Goal: Task Accomplishment & Management: Use online tool/utility

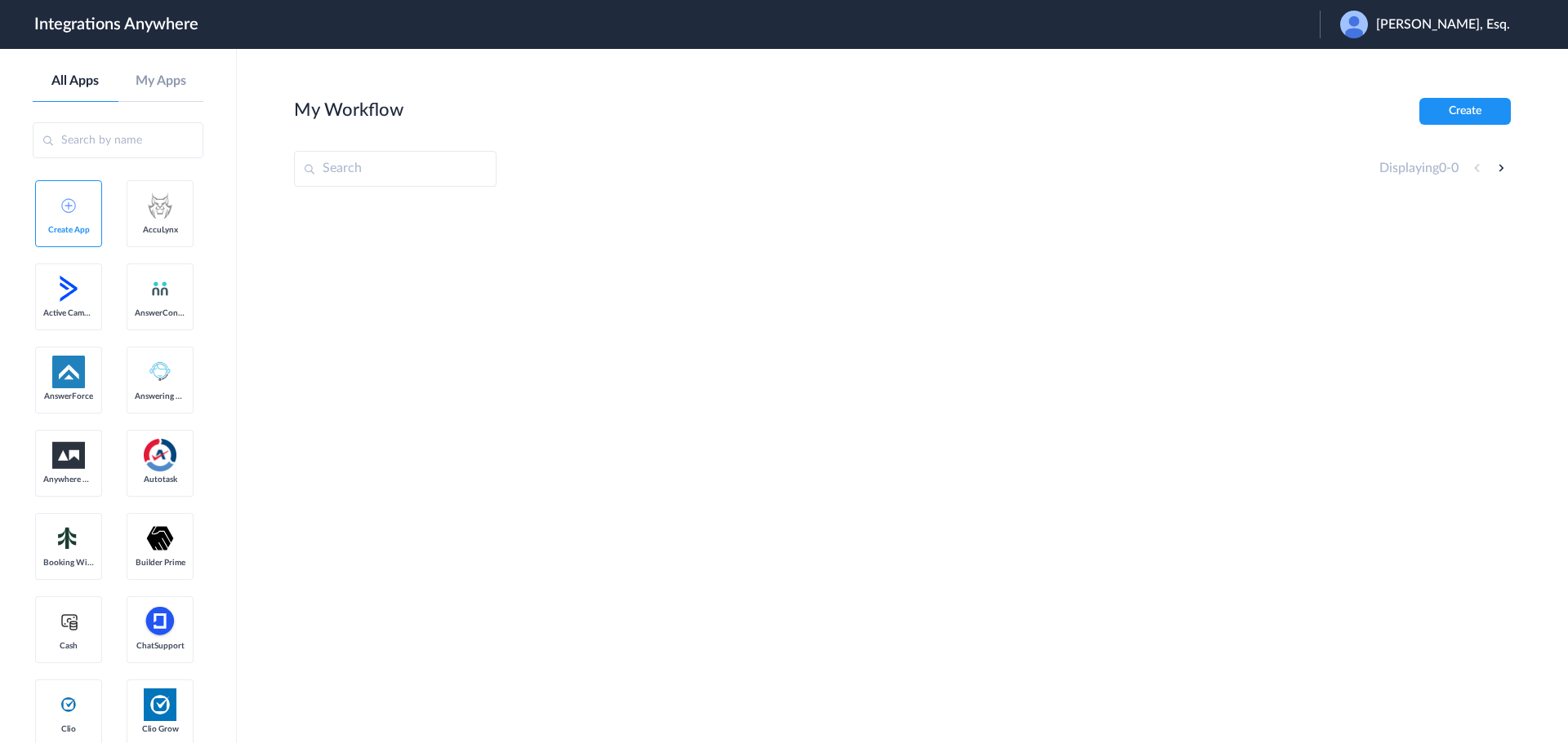
click at [1433, 22] on span "Patrick C. Hall, Esq." at bounding box center [1443, 25] width 134 height 16
click at [1366, 68] on link "Logout" at bounding box center [1349, 66] width 34 height 11
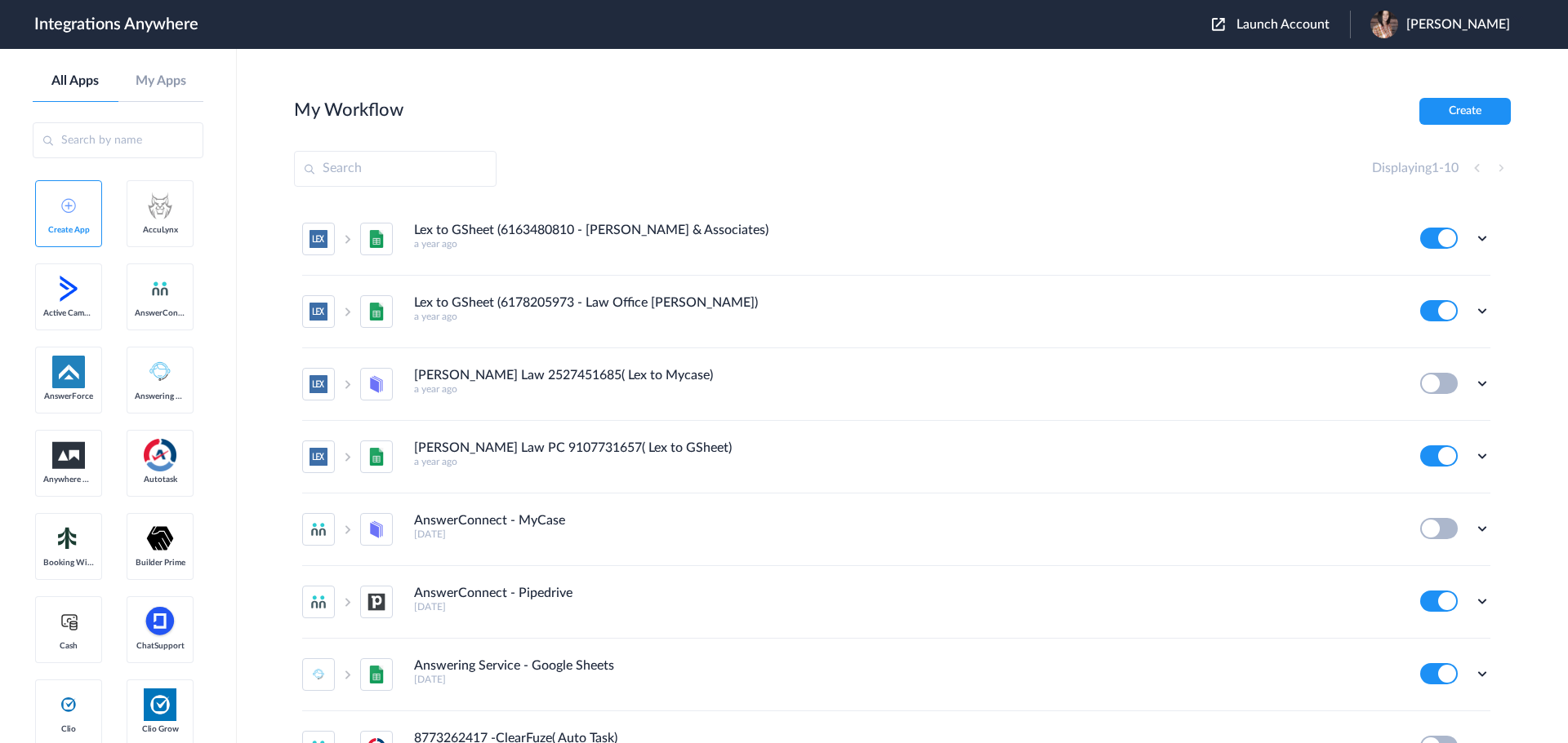
click at [1297, 21] on span "Launch Account" at bounding box center [1282, 25] width 93 height 13
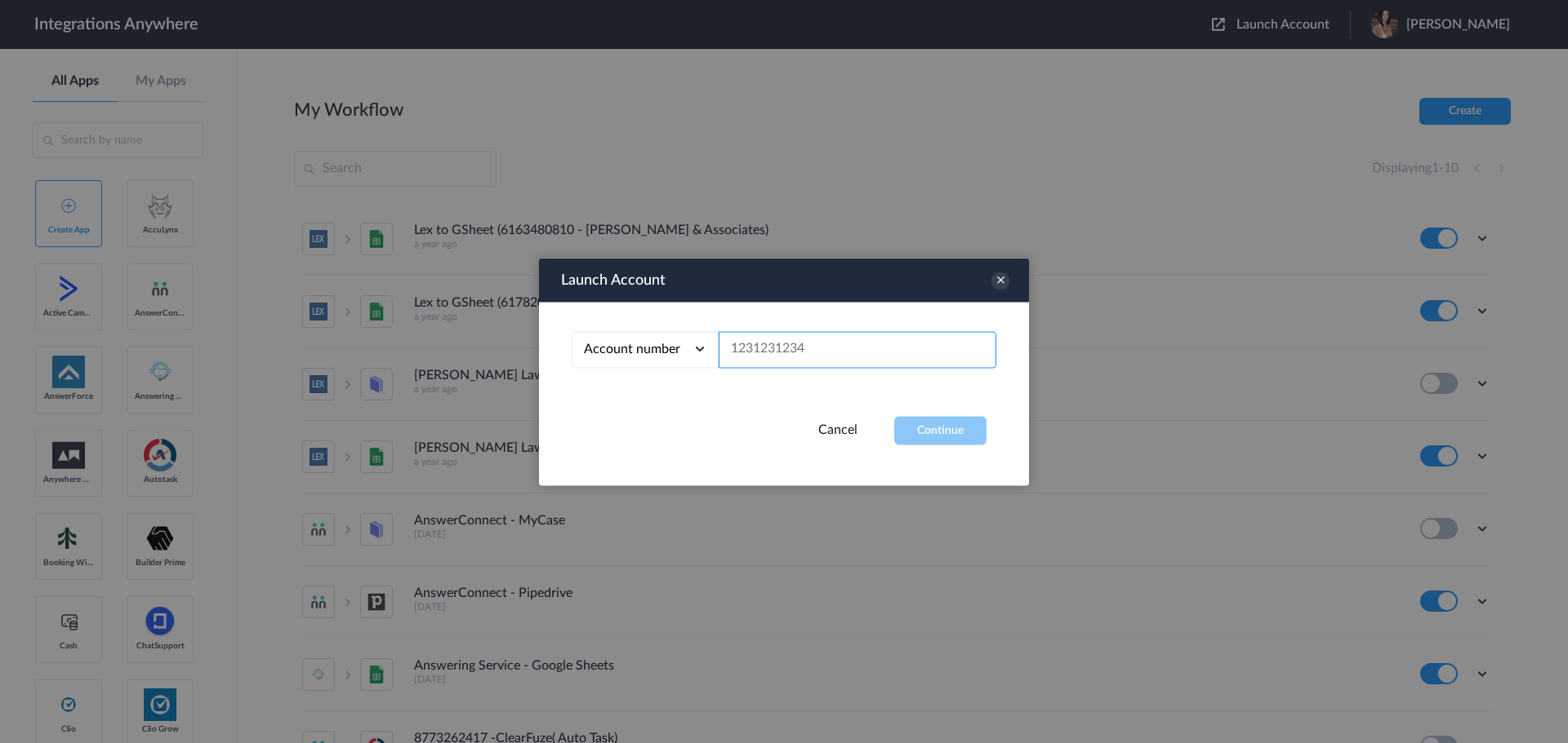
click at [810, 357] on input "text" at bounding box center [857, 350] width 277 height 37
paste input "3029856951"
type input "3029856951"
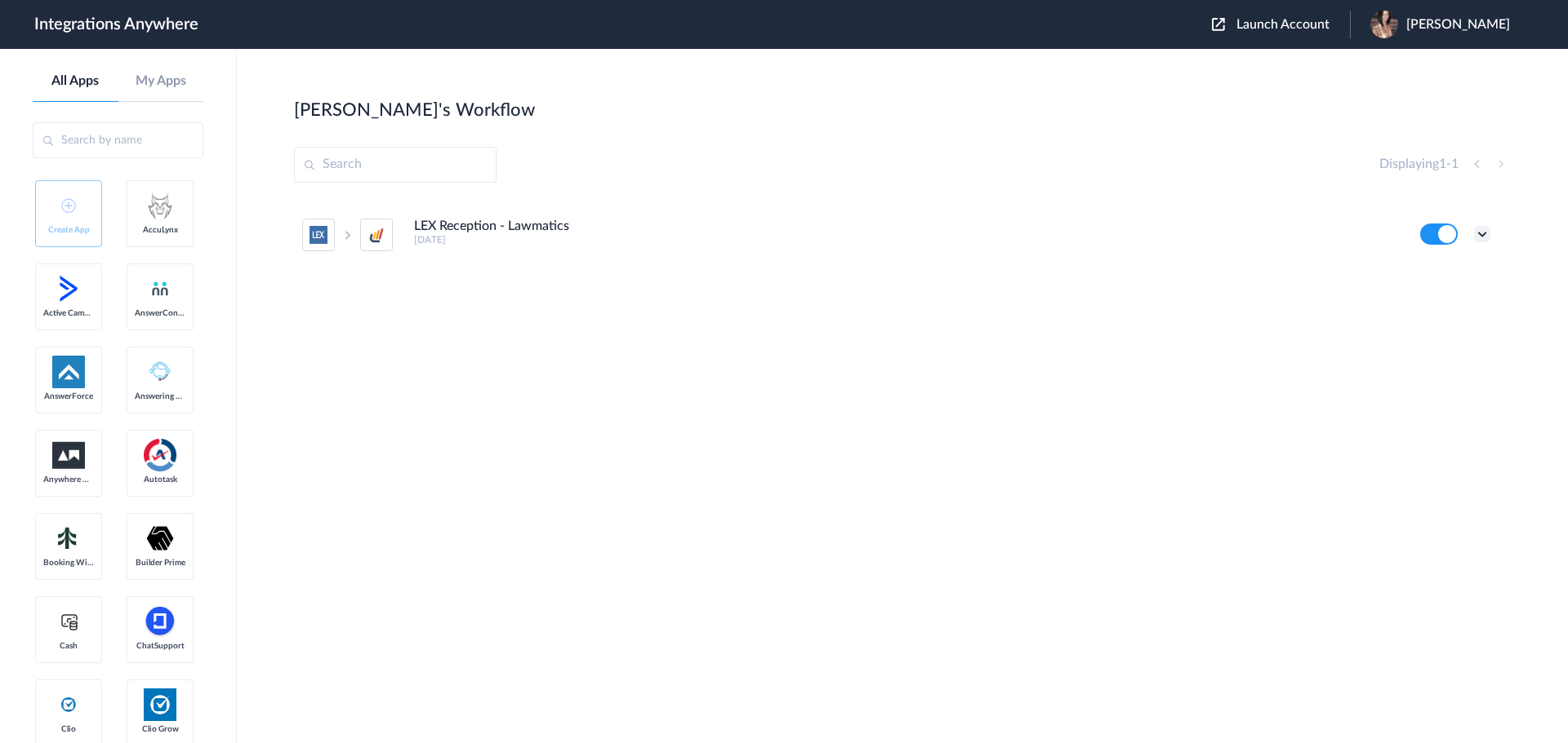
click at [1485, 228] on icon at bounding box center [1482, 235] width 17 height 17
click at [1408, 276] on link "Edit" at bounding box center [1416, 272] width 40 height 11
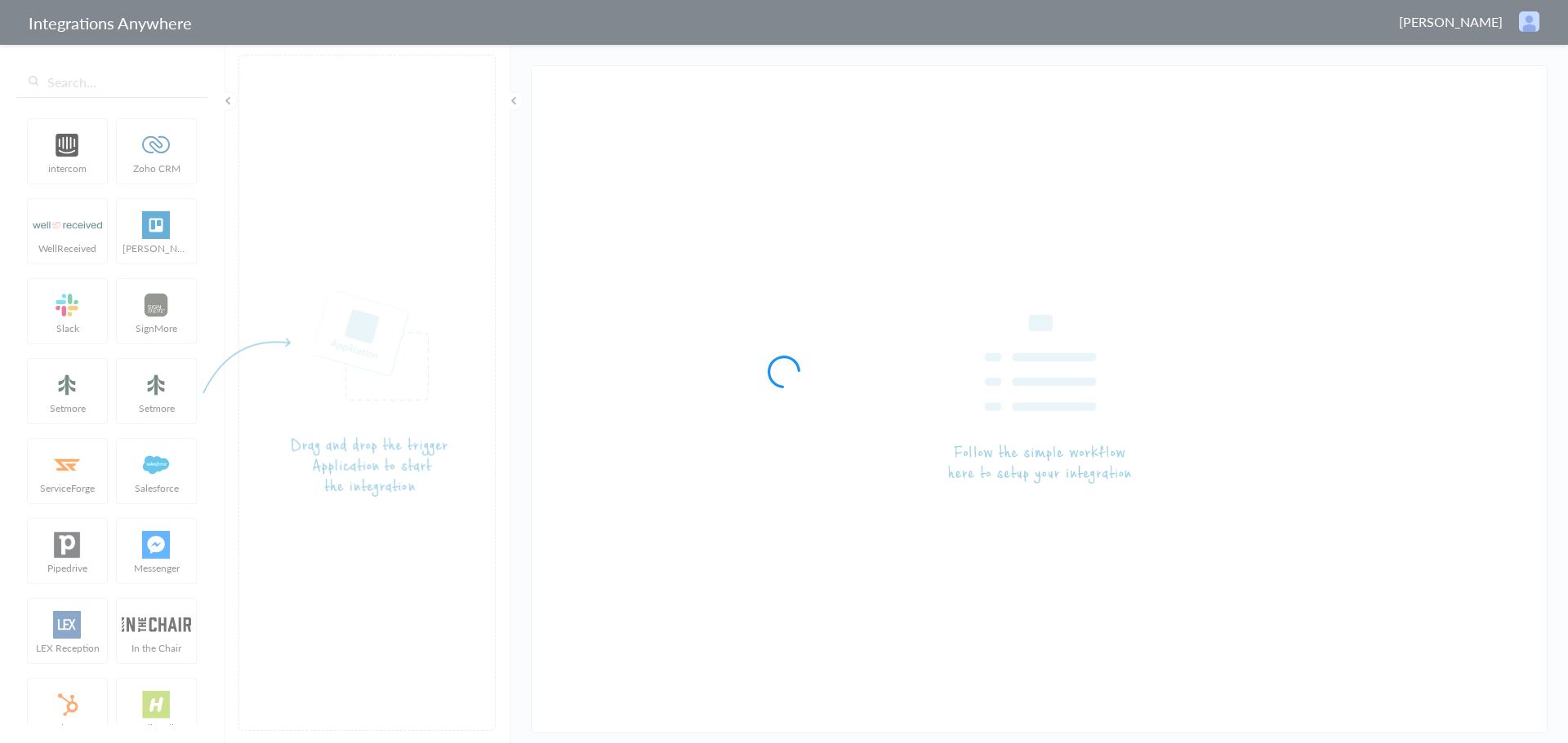
type input "LEX Reception - Lawmatics"
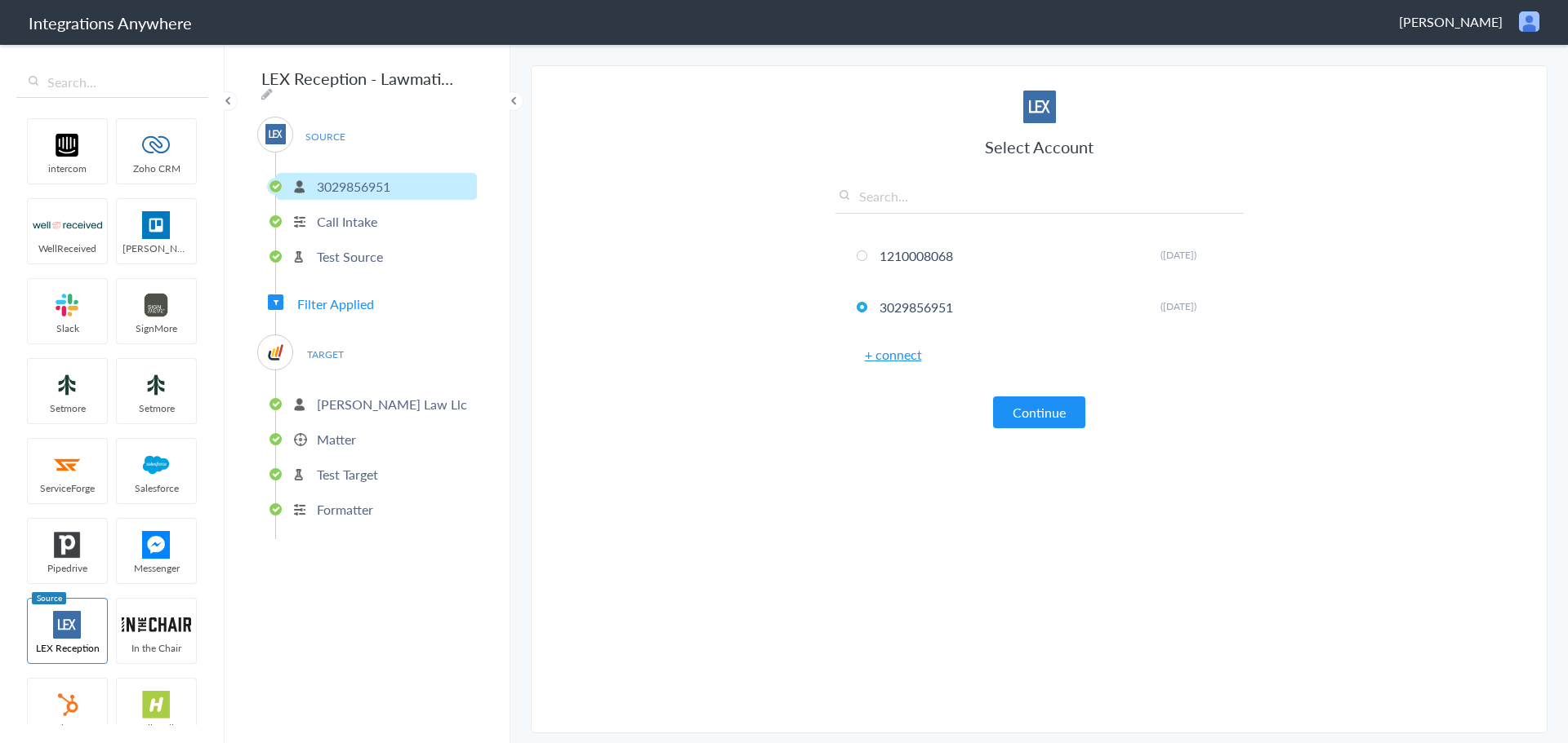
click at [387, 395] on p "Gibson Law Llc" at bounding box center [392, 404] width 150 height 18
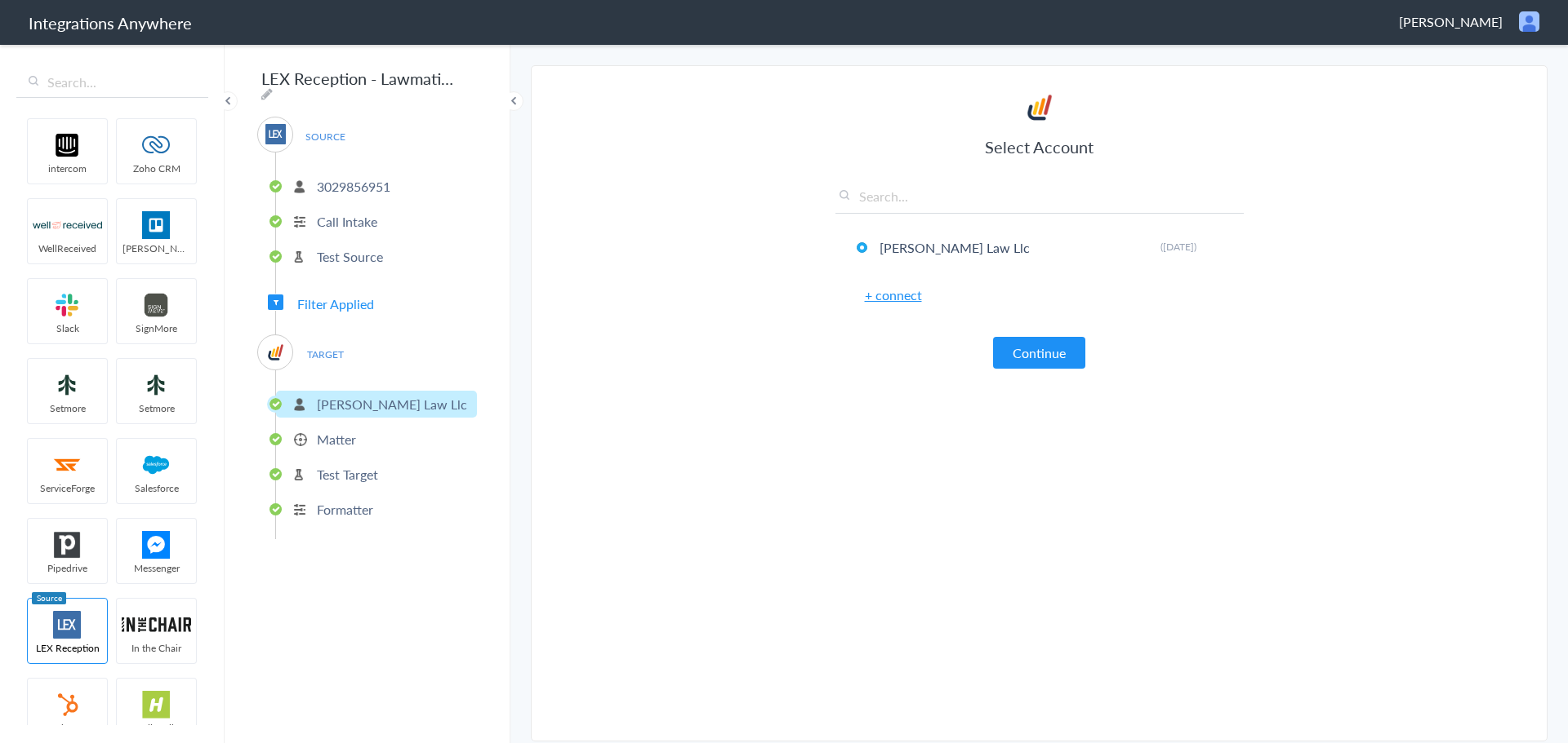
click at [330, 435] on p "Matter" at bounding box center [336, 439] width 40 height 18
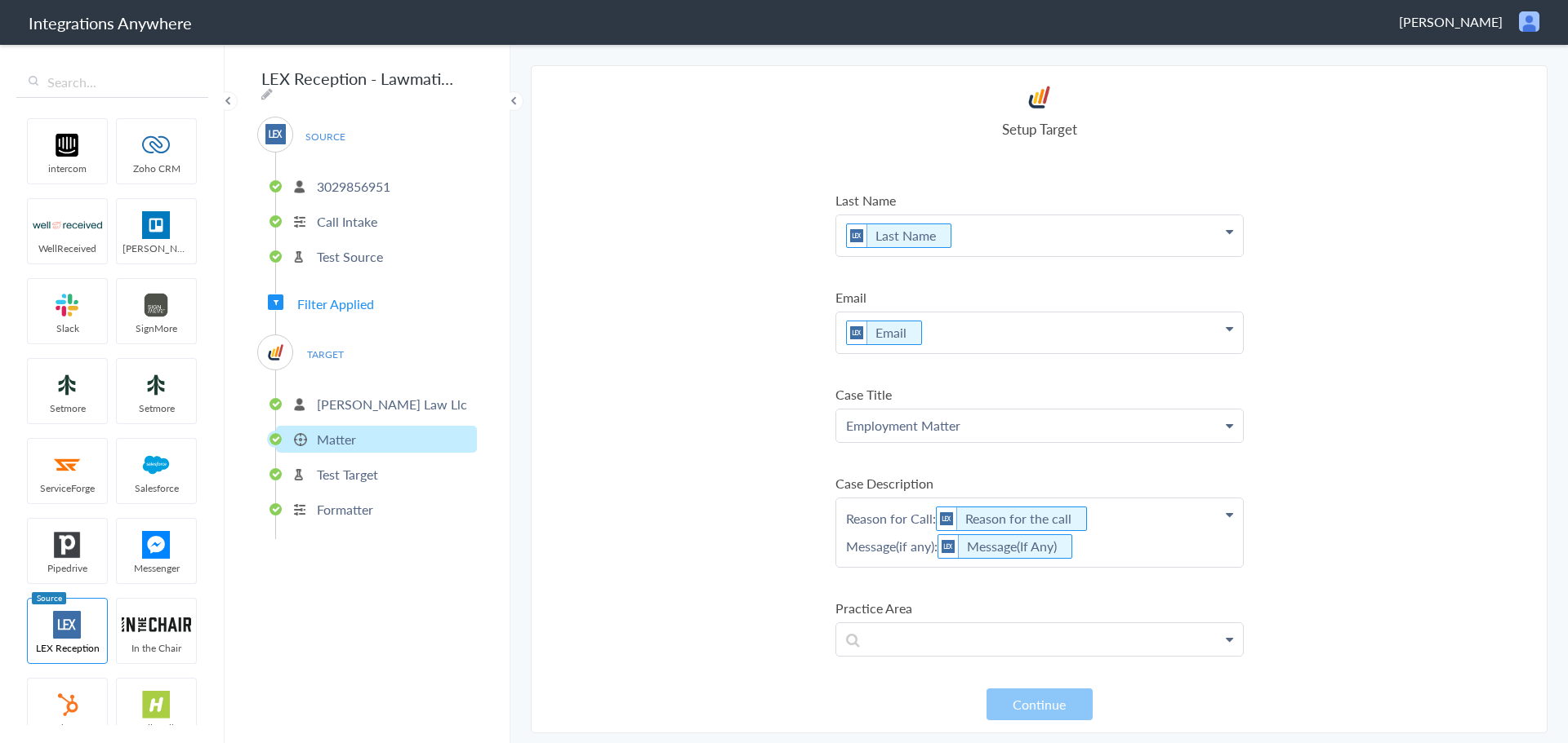
scroll to position [82, 0]
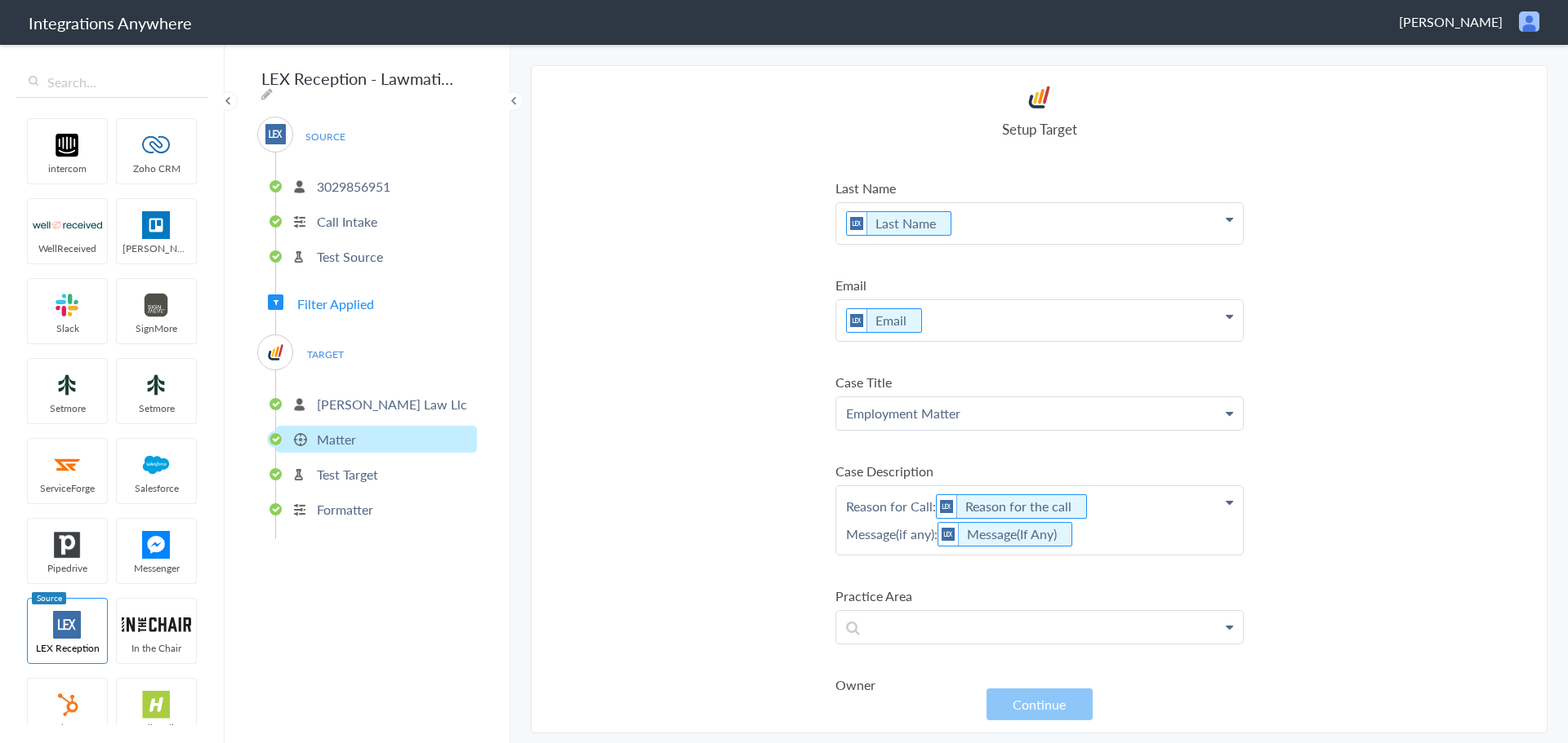
click at [356, 295] on span "Filter Applied" at bounding box center [335, 304] width 76 height 18
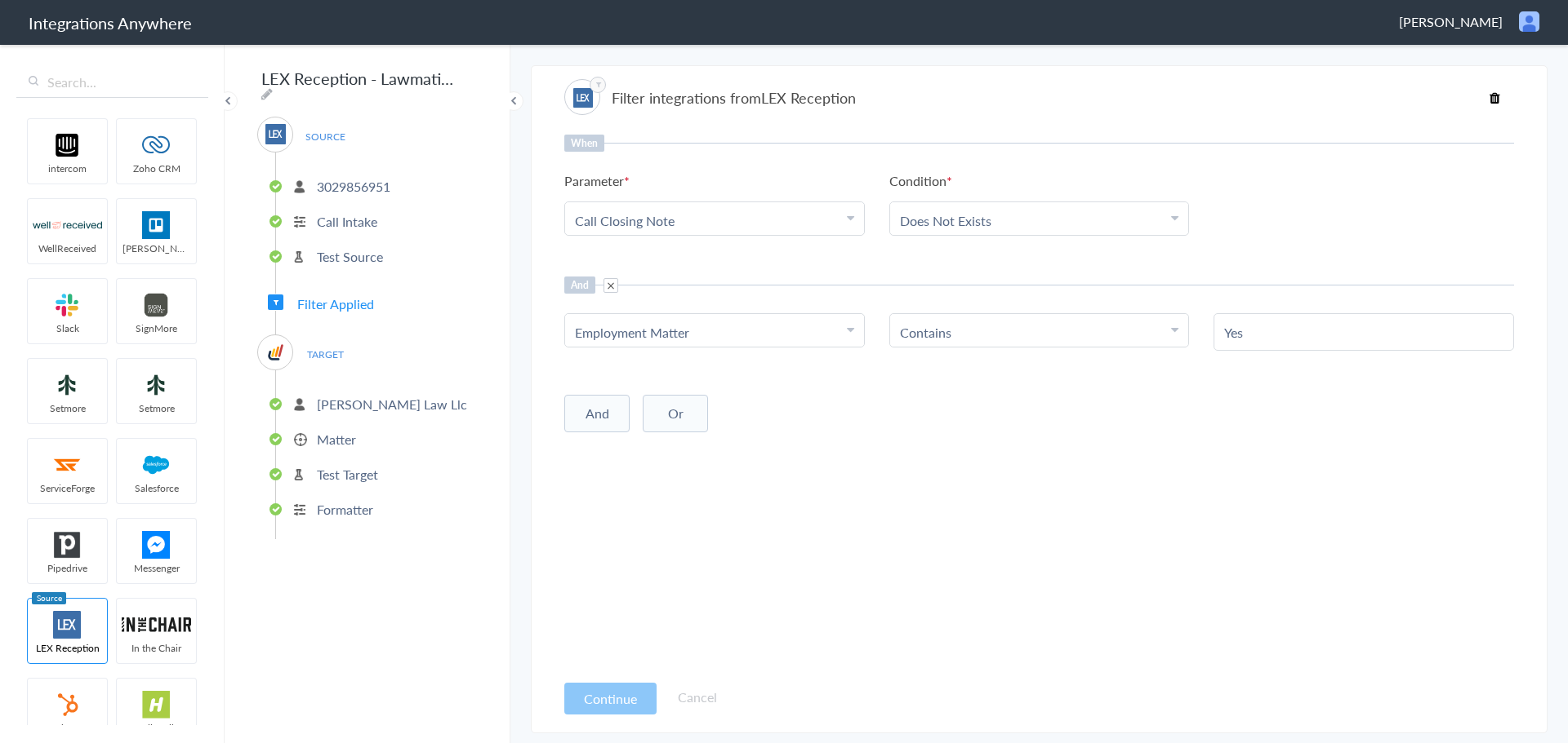
click at [344, 431] on p "Matter" at bounding box center [336, 439] width 40 height 18
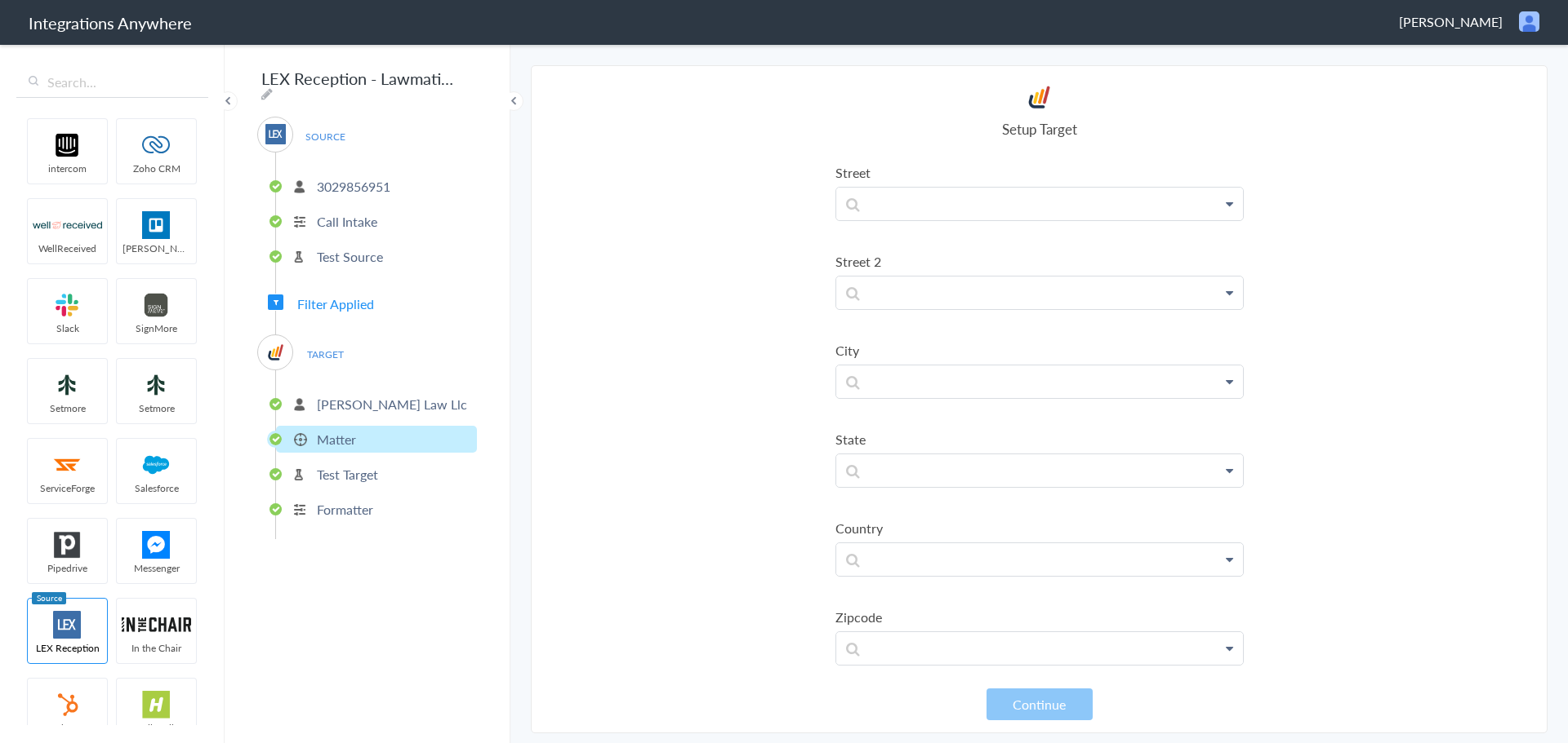
scroll to position [327, 0]
